Goal: Task Accomplishment & Management: Manage account settings

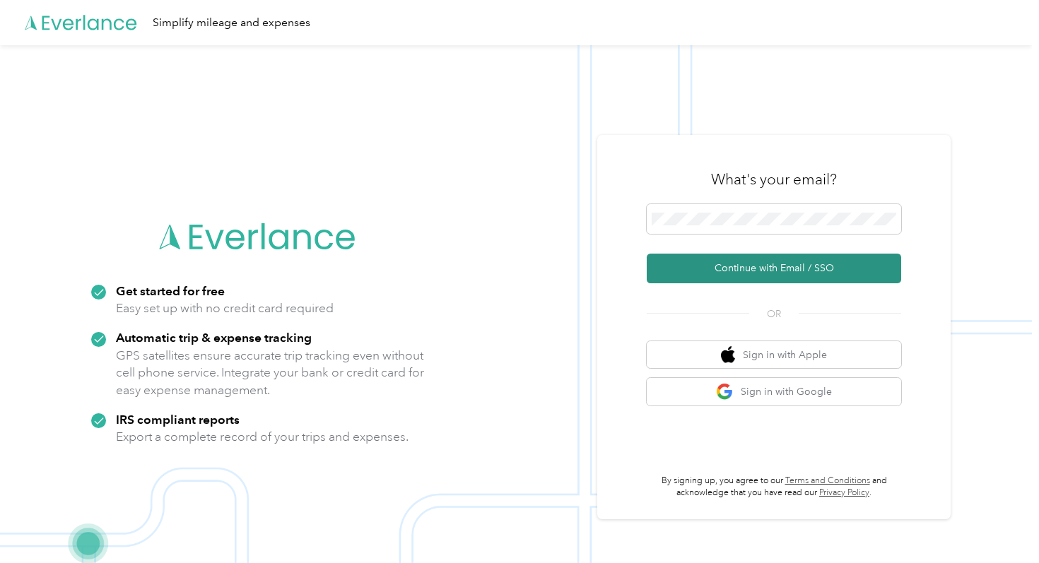
click at [769, 271] on button "Continue with Email / SSO" at bounding box center [774, 269] width 255 height 30
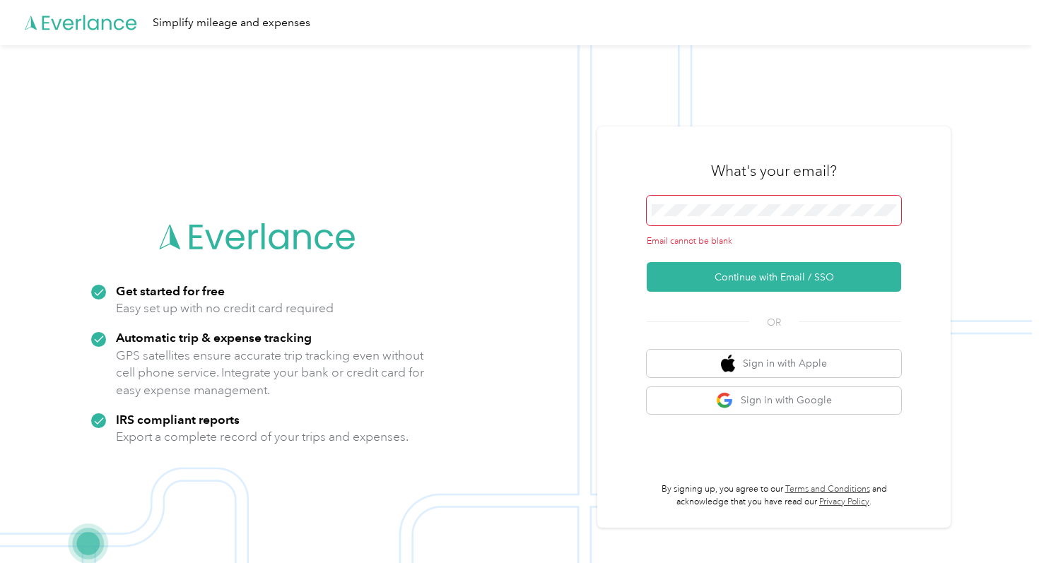
click at [674, 194] on div "What's your email?" at bounding box center [774, 170] width 255 height 49
click at [674, 197] on span at bounding box center [774, 211] width 255 height 30
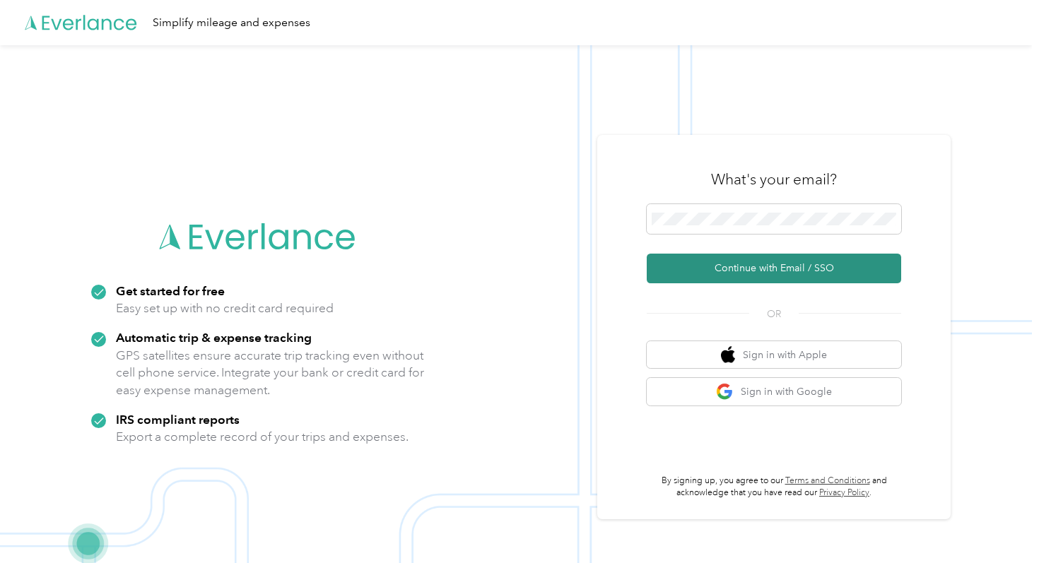
click at [685, 274] on button "Continue with Email / SSO" at bounding box center [774, 269] width 255 height 30
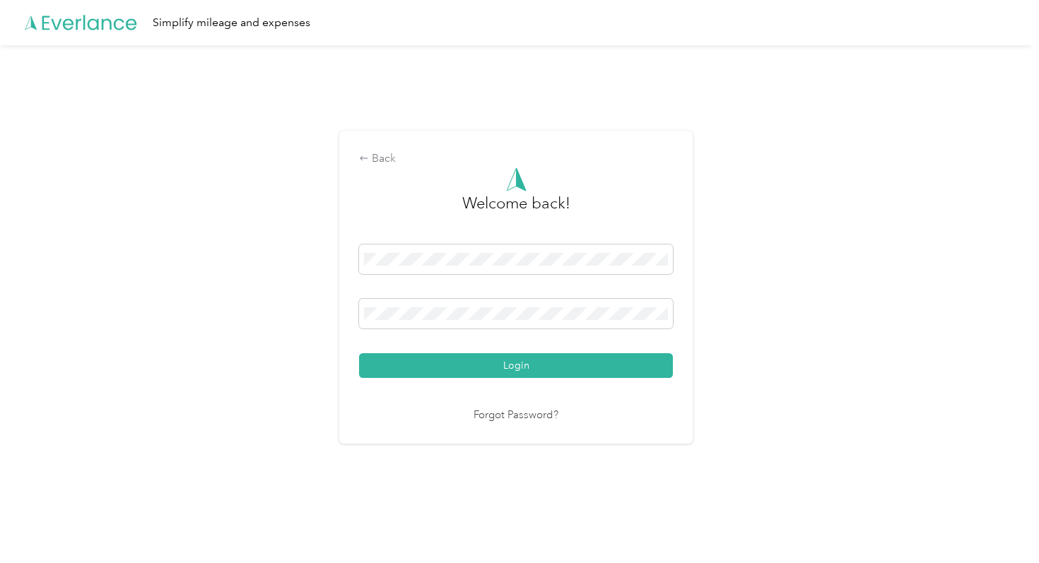
click at [359, 353] on button "Login" at bounding box center [516, 365] width 314 height 25
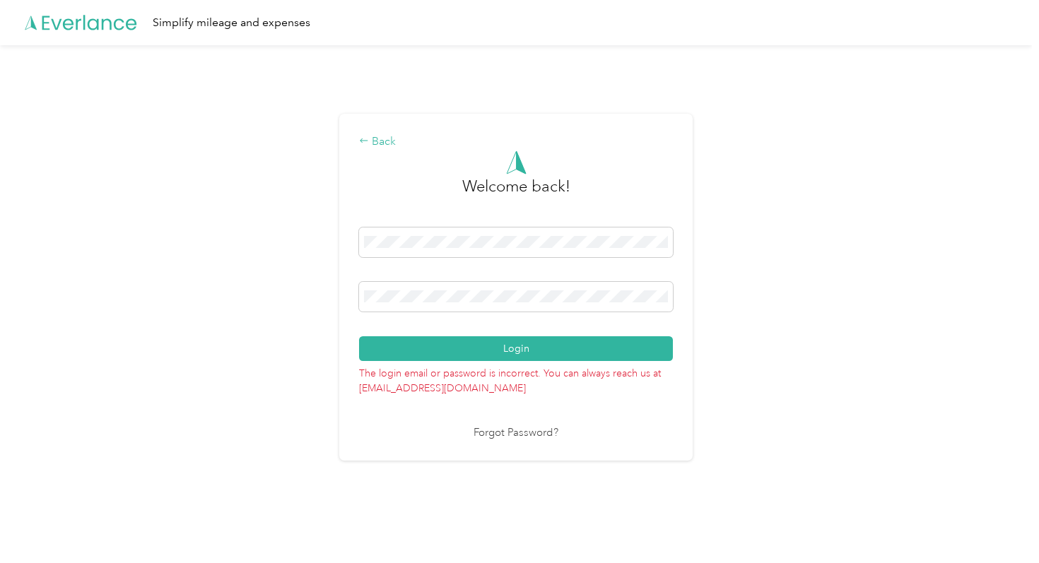
click at [387, 143] on div "Back" at bounding box center [516, 142] width 314 height 17
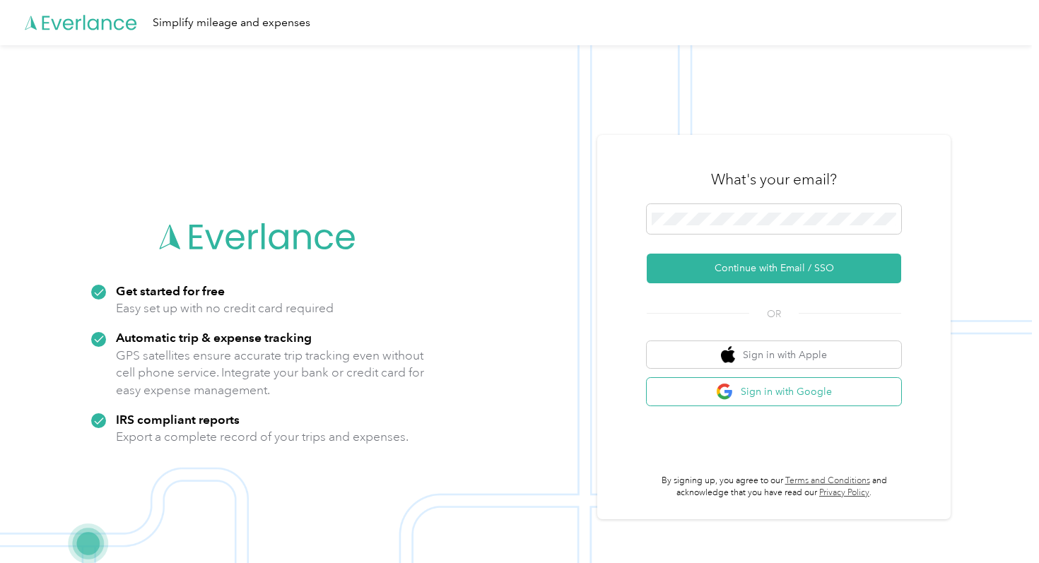
click at [784, 394] on button "Sign in with Google" at bounding box center [774, 392] width 255 height 28
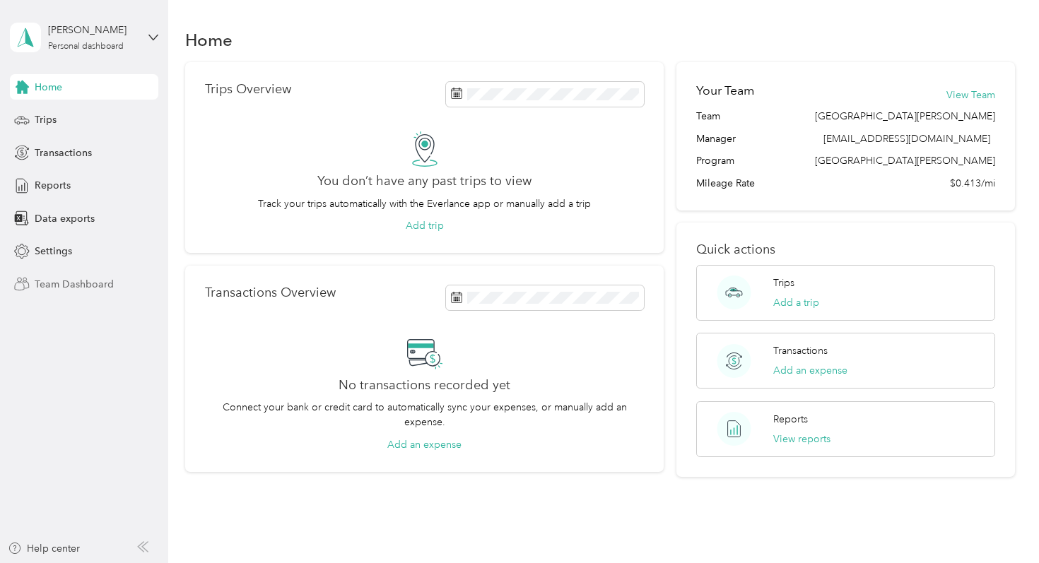
click at [90, 285] on span "Team Dashboard" at bounding box center [74, 284] width 79 height 15
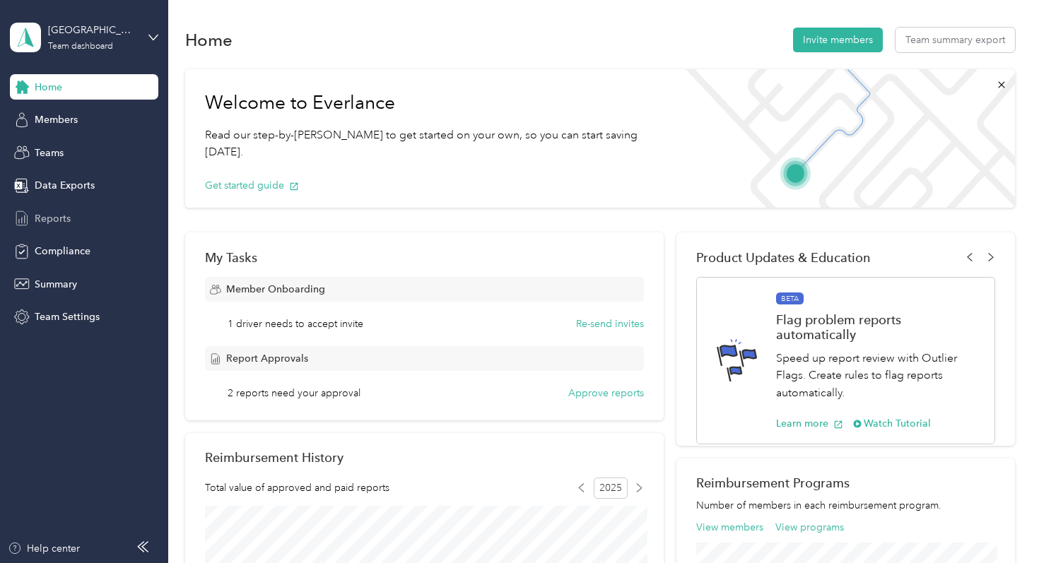
click at [62, 215] on span "Reports" at bounding box center [53, 218] width 36 height 15
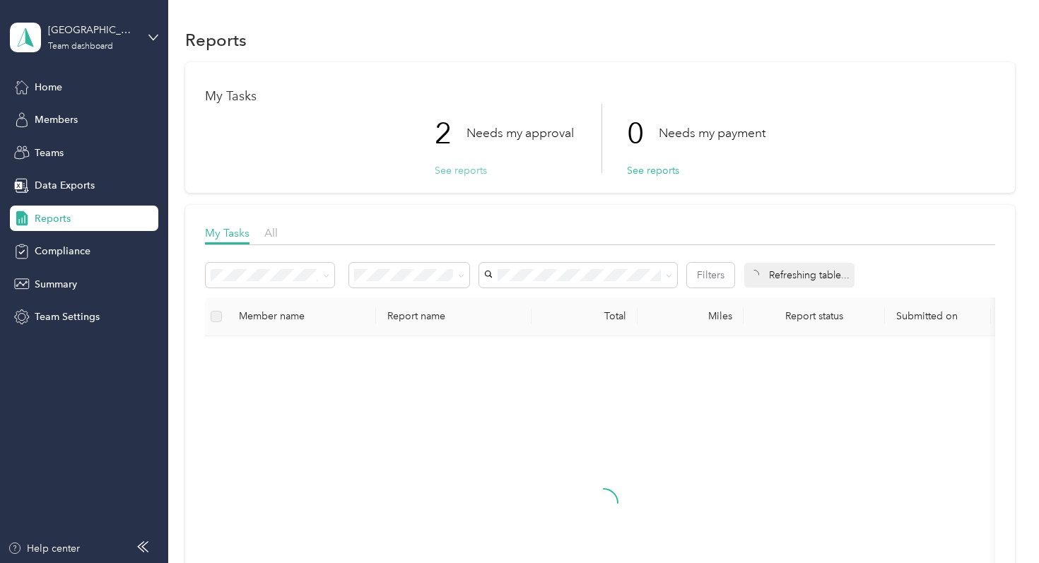
click at [464, 171] on button "See reports" at bounding box center [461, 170] width 52 height 15
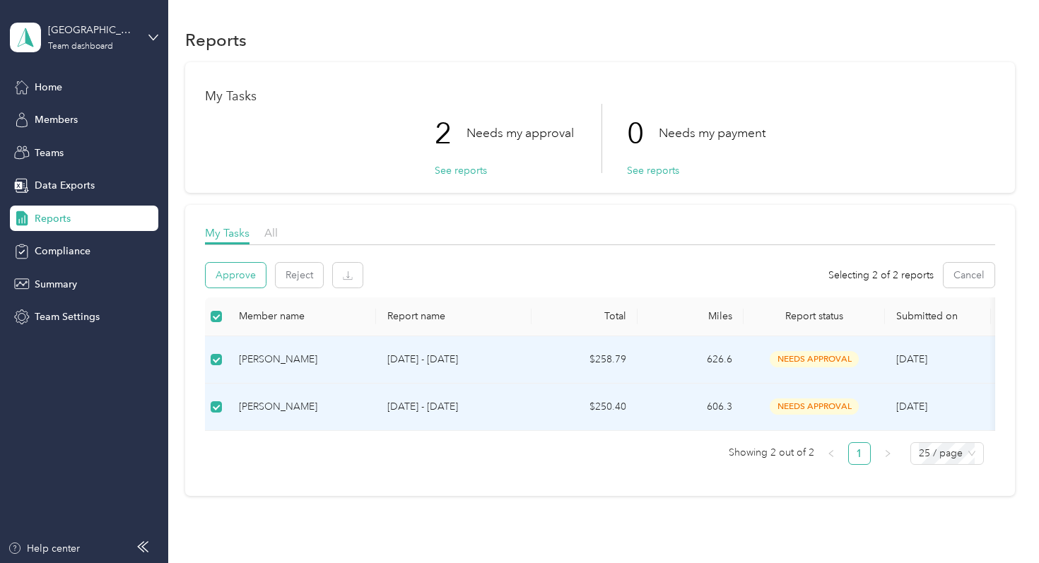
click at [245, 278] on button "Approve" at bounding box center [236, 275] width 60 height 25
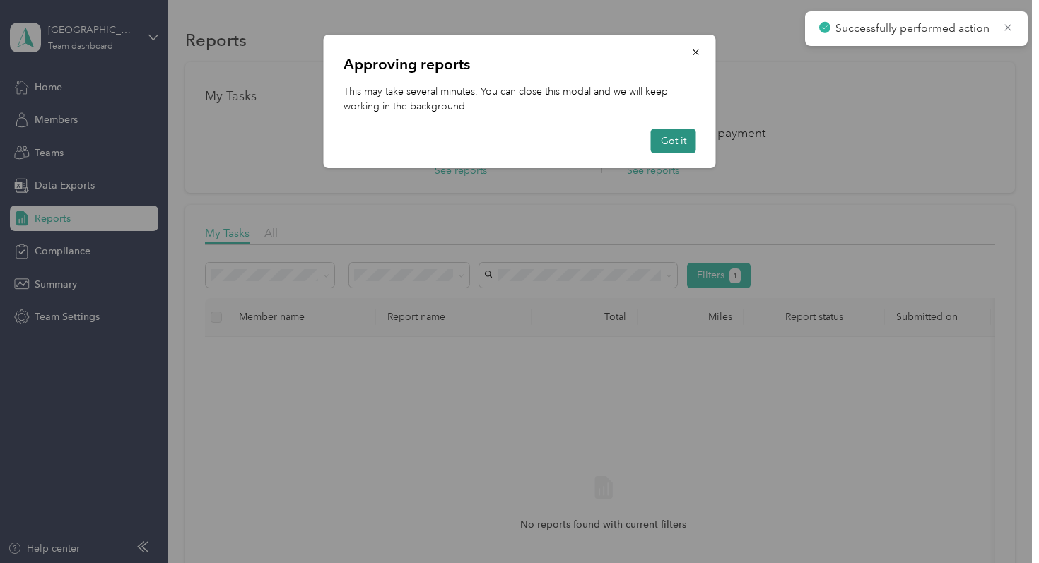
click at [674, 146] on button "Got it" at bounding box center [673, 141] width 45 height 25
